Goal: Task Accomplishment & Management: Use online tool/utility

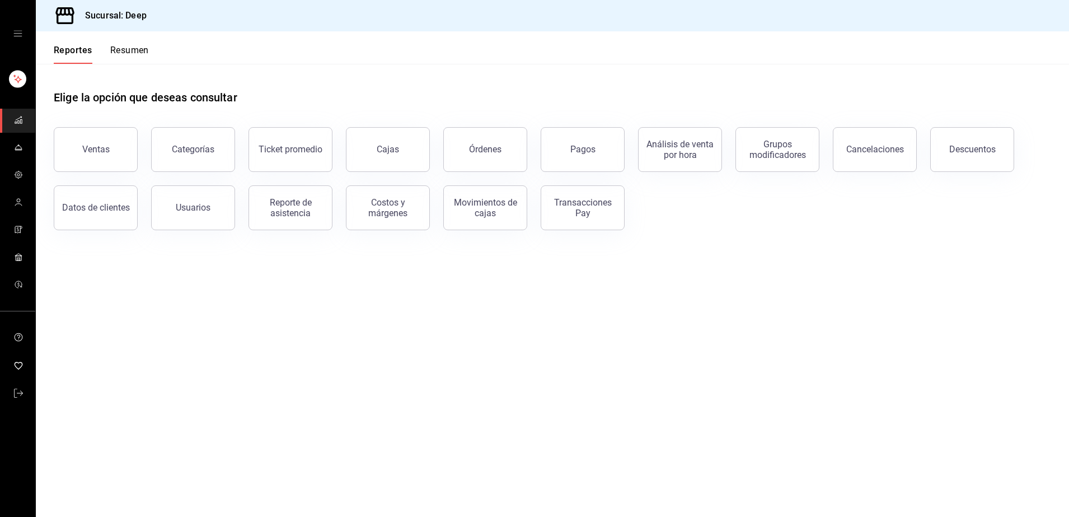
click at [577, 203] on div "Transacciones Pay" at bounding box center [582, 207] width 69 height 21
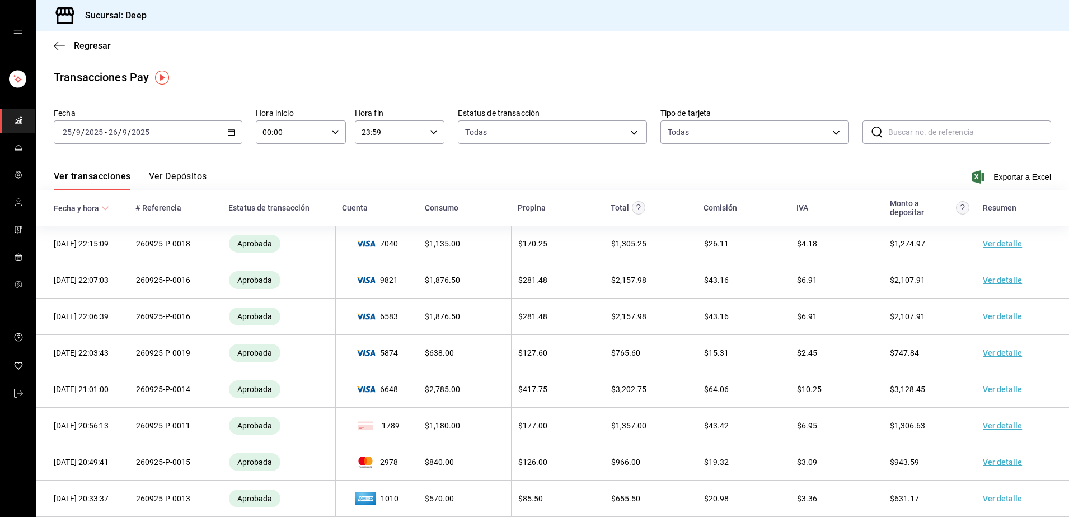
click at [114, 119] on div "Fecha [DATE] [DATE] - [DATE] [DATE]" at bounding box center [148, 126] width 189 height 36
click at [114, 132] on input "26" at bounding box center [113, 132] width 10 height 9
click at [72, 164] on span "Hoy" at bounding box center [106, 166] width 87 height 12
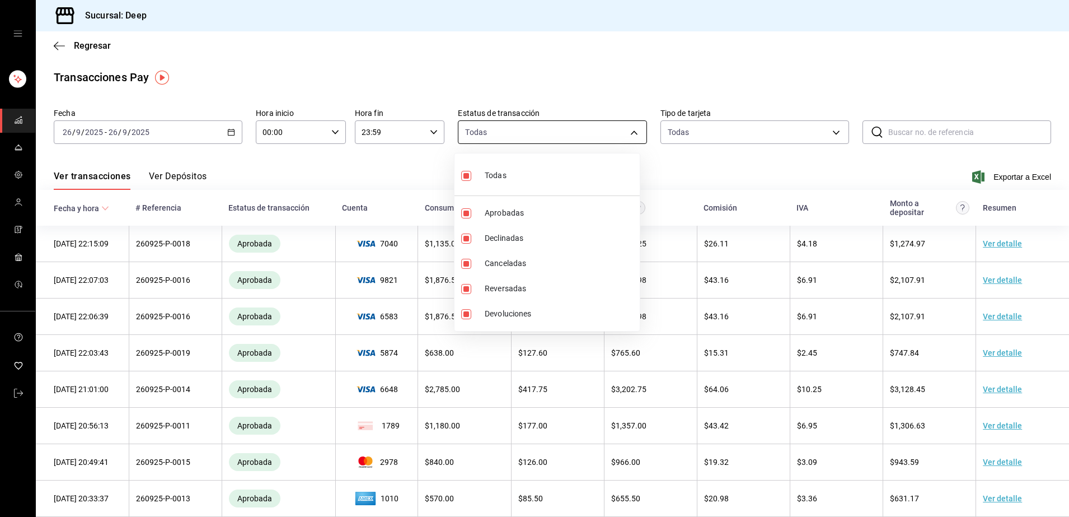
click at [572, 135] on body "Sucursal: Deep Regresar Transacciones Pay Fecha [DATE] [DATE] - [DATE] [DATE] H…" at bounding box center [534, 258] width 1069 height 517
click at [471, 177] on label at bounding box center [468, 175] width 15 height 16
click at [471, 177] on input "checkbox" at bounding box center [466, 176] width 10 height 10
checkbox input "true"
type input "approved,failed,canceled,reversed,refunded"
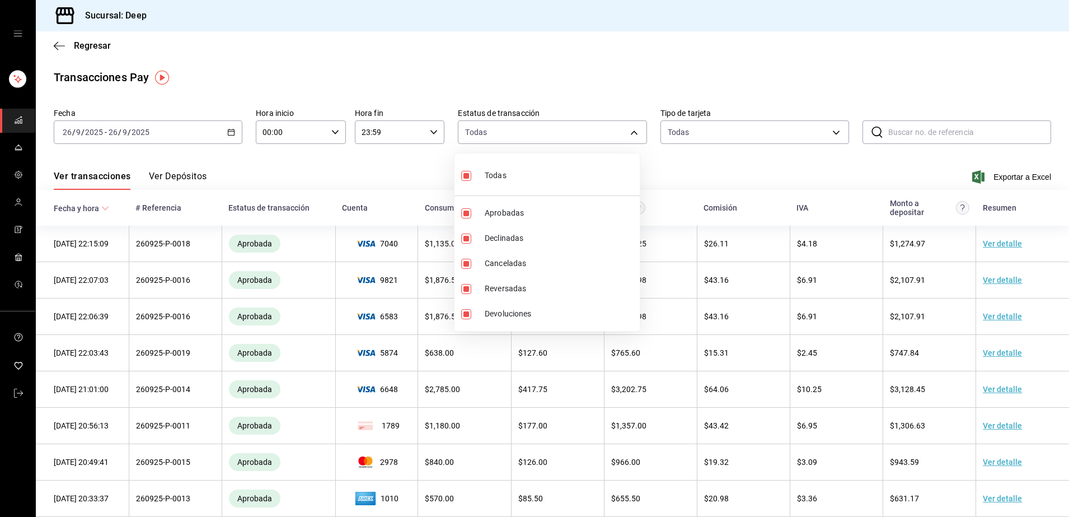
checkbox input "true"
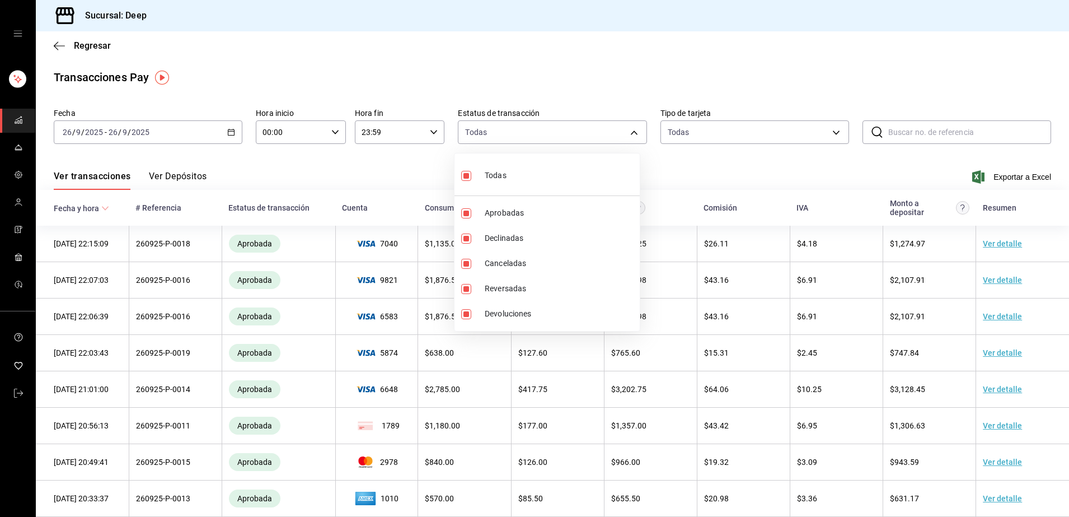
click at [466, 176] on input "checkbox" at bounding box center [466, 176] width 10 height 10
checkbox input "false"
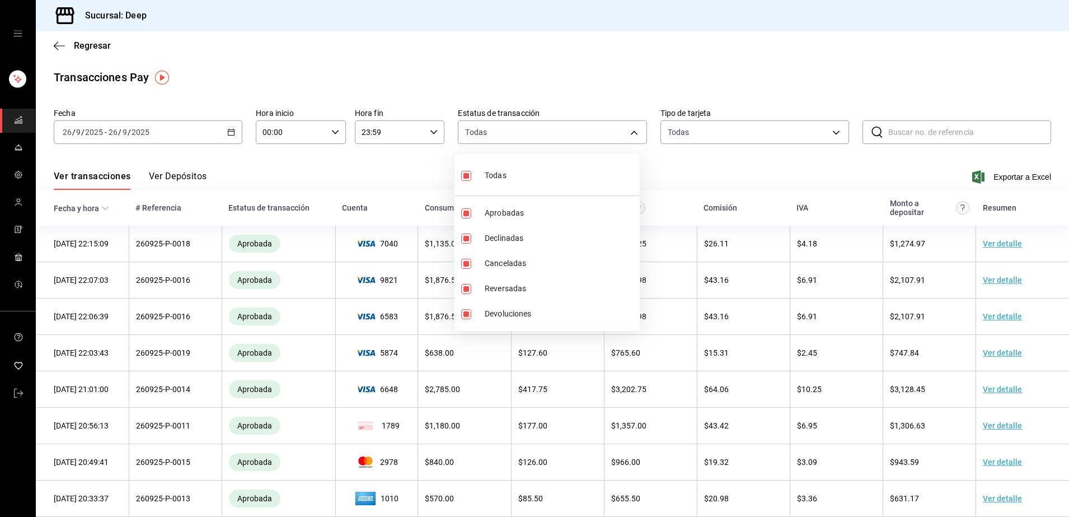
checkbox input "false"
click at [471, 210] on label at bounding box center [468, 213] width 15 height 10
click at [471, 210] on input "checkbox" at bounding box center [466, 213] width 10 height 10
checkbox input "false"
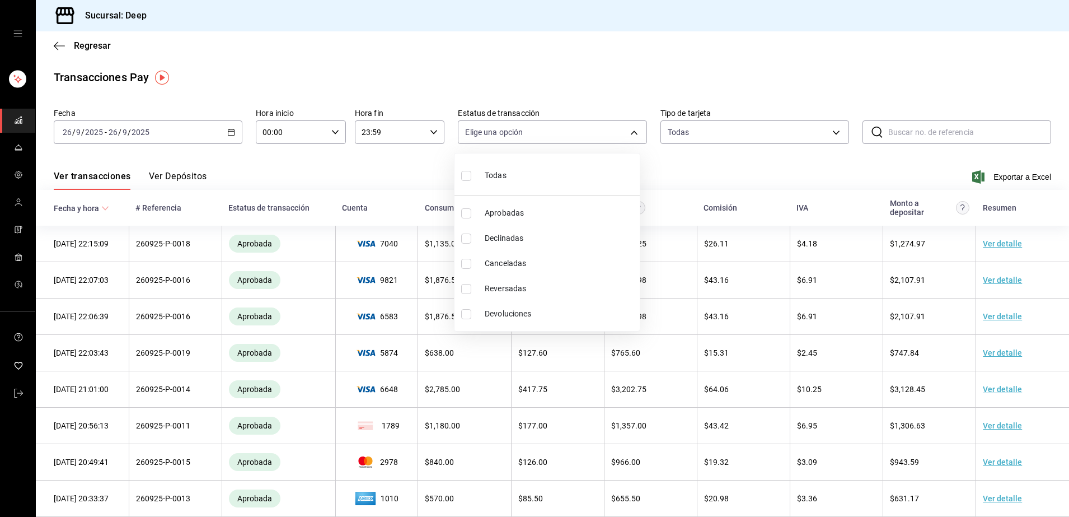
click at [470, 213] on input "checkbox" at bounding box center [466, 213] width 10 height 10
checkbox input "true"
type input "approved"
click at [692, 159] on div at bounding box center [534, 258] width 1069 height 517
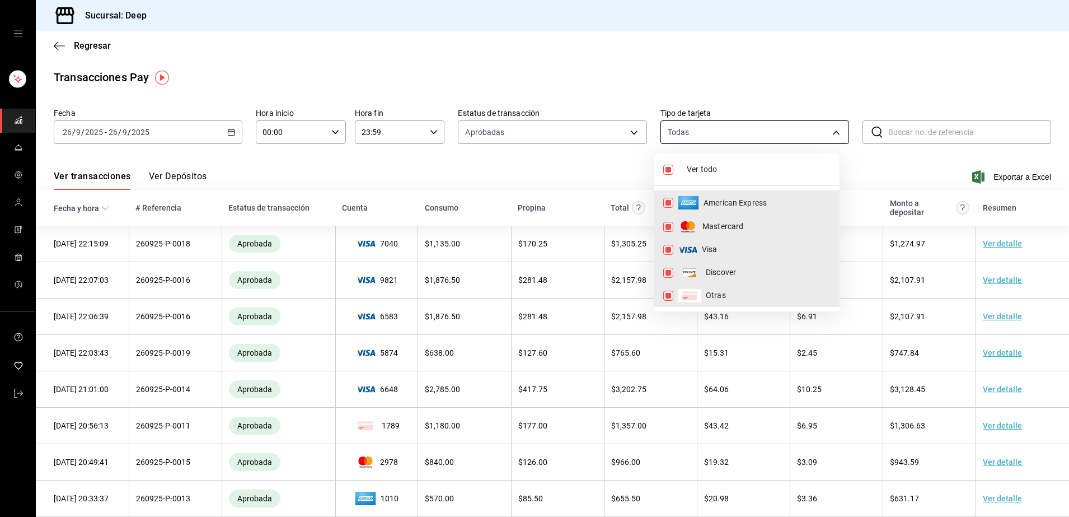
click at [752, 132] on body "Sucursal: Deep Regresar Transacciones Pay Fecha [DATE] [DATE] - [DATE] [DATE] H…" at bounding box center [534, 258] width 1069 height 517
click at [905, 158] on div at bounding box center [534, 258] width 1069 height 517
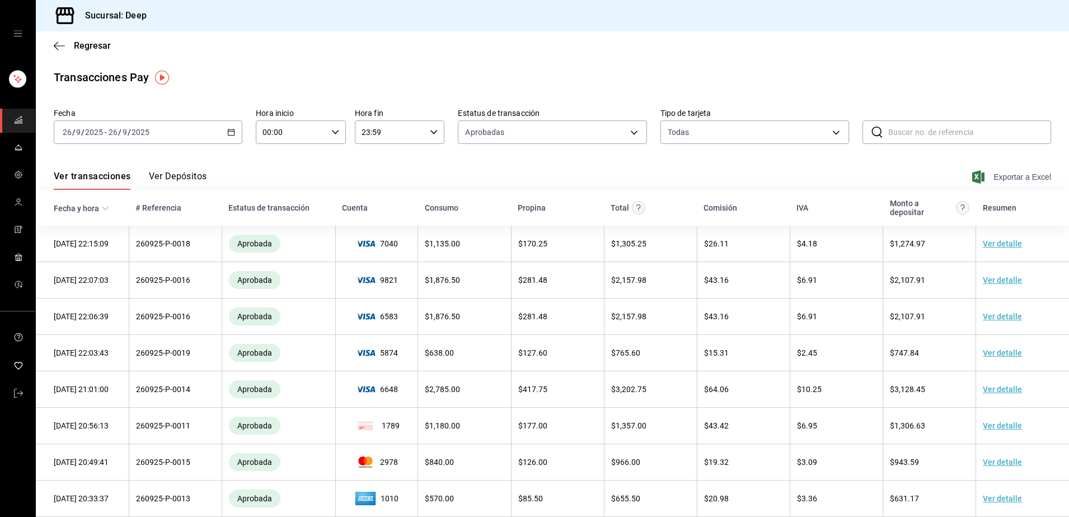
click at [1007, 179] on span "Exportar a Excel" at bounding box center [1013, 176] width 77 height 13
